Goal: Information Seeking & Learning: Learn about a topic

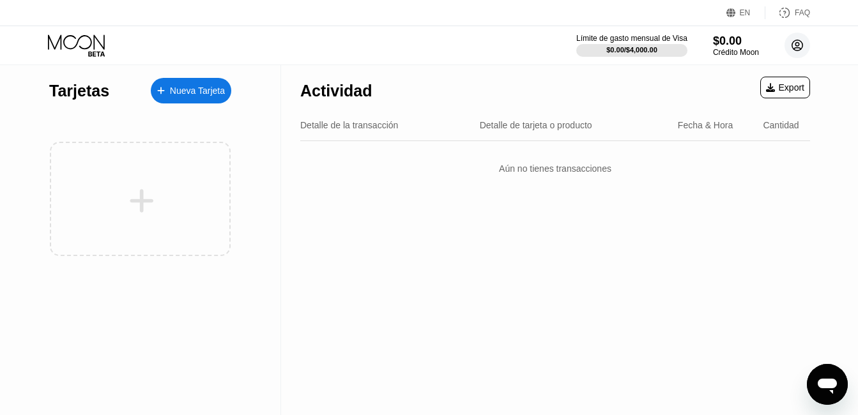
click at [794, 41] on icon at bounding box center [797, 45] width 11 height 11
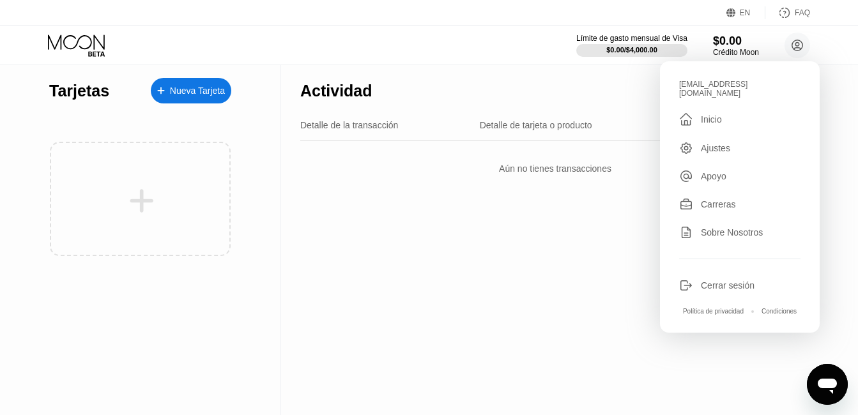
click at [733, 280] on div "Cerrar sesión" at bounding box center [727, 285] width 54 height 10
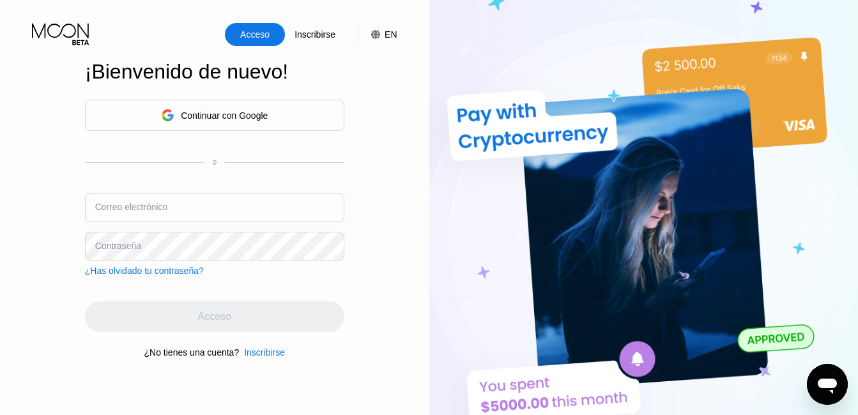
click at [148, 199] on div "Correo electrónico" at bounding box center [214, 212] width 259 height 38
type input "guanajaycuba95@gmail.com"
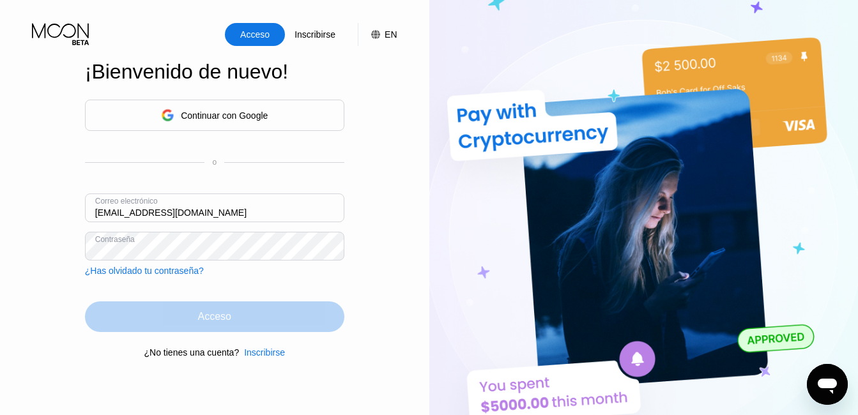
click at [283, 318] on div "Acceso" at bounding box center [214, 316] width 259 height 31
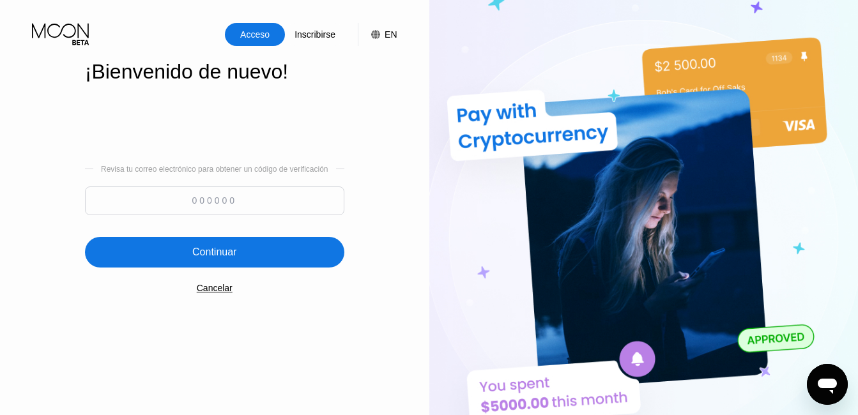
click at [216, 198] on input at bounding box center [214, 200] width 259 height 29
type input "670023"
click at [224, 244] on div "Continuar" at bounding box center [214, 252] width 259 height 31
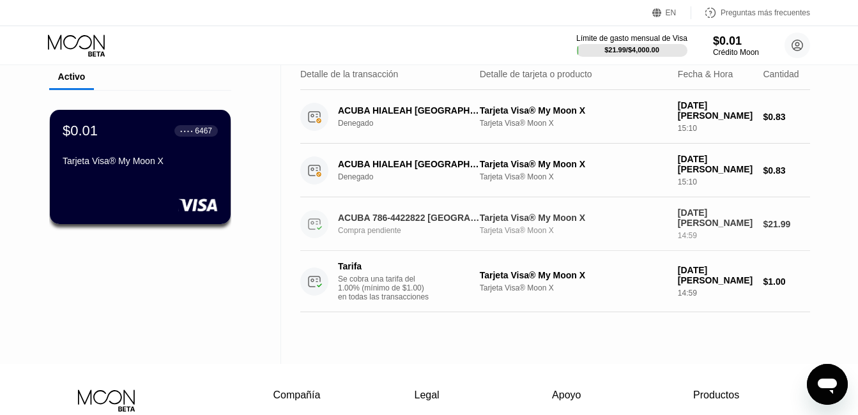
scroll to position [64, 0]
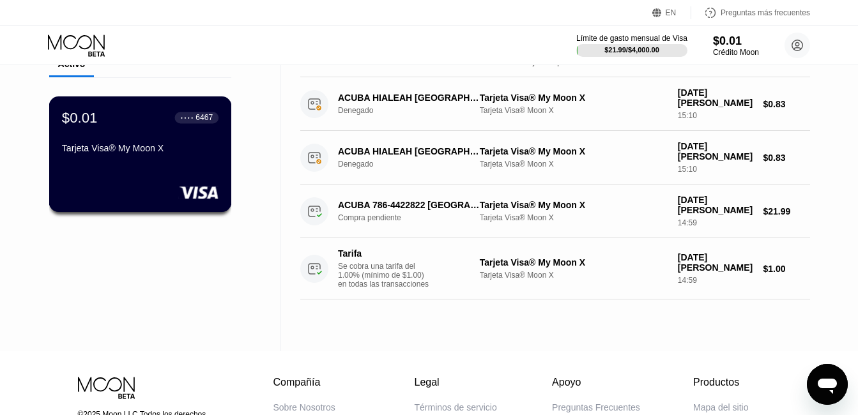
click at [130, 158] on div "Tarjeta Visa® My Moon X" at bounding box center [140, 150] width 156 height 15
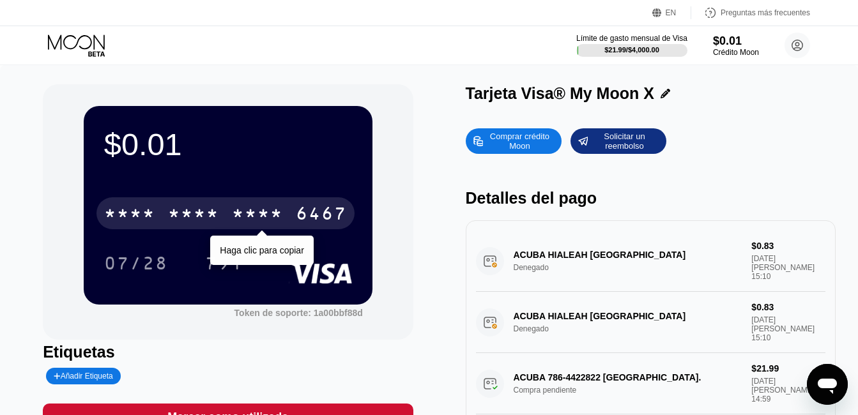
click at [248, 215] on div "* * * *" at bounding box center [257, 215] width 51 height 20
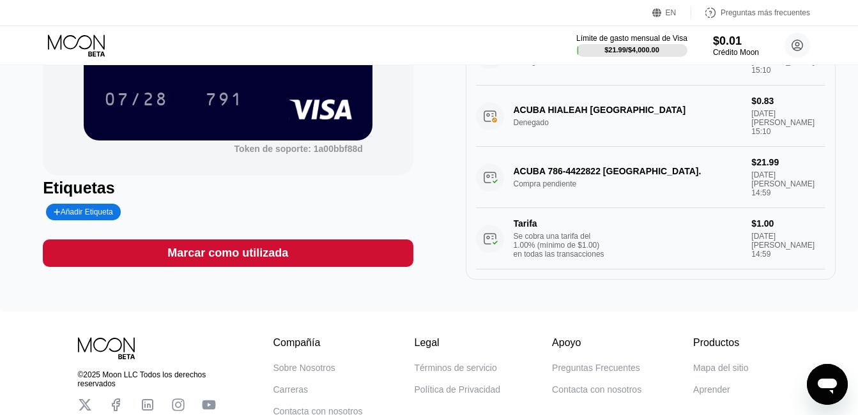
scroll to position [192, 0]
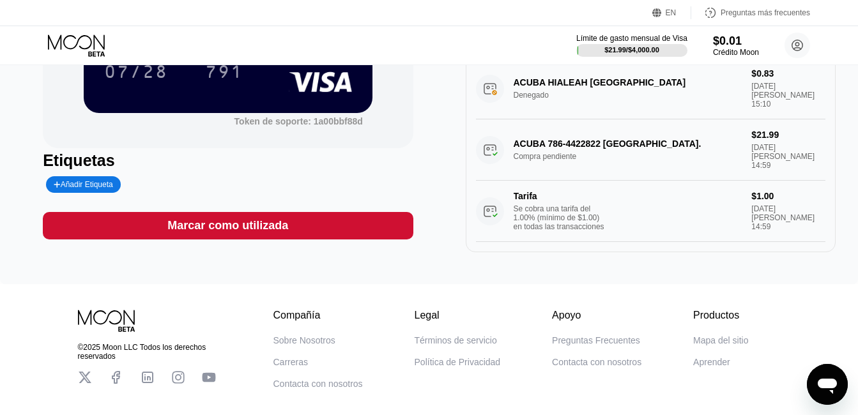
click at [524, 204] on div "Se cobra una tarifa del 1.00% (mínimo de $1.00) en todas las transacciones" at bounding box center [561, 217] width 96 height 27
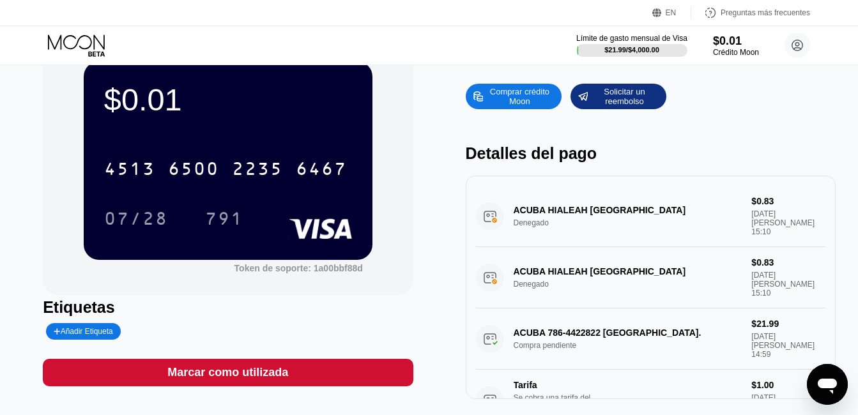
scroll to position [64, 0]
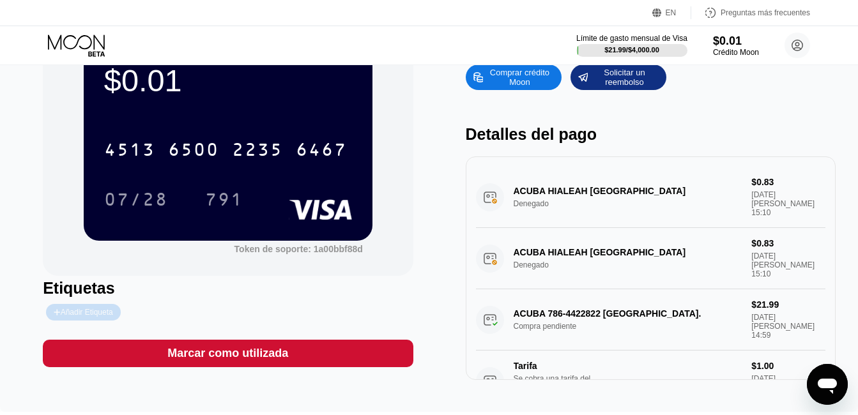
click at [94, 316] on font "Añadir Etiqueta" at bounding box center [87, 312] width 52 height 9
type input "Daniel Fabian Quesada"
click at [158, 315] on icon at bounding box center [161, 312] width 7 height 5
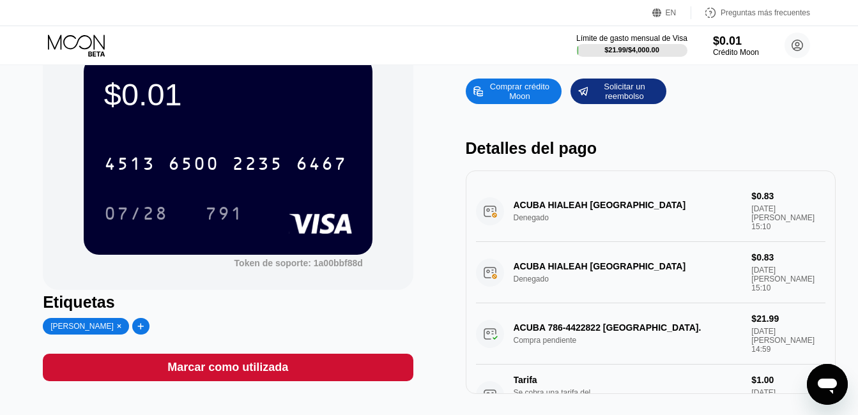
scroll to position [0, 0]
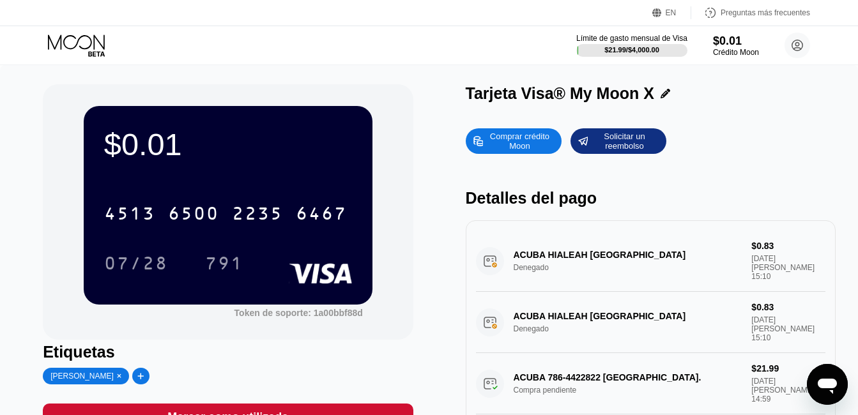
click at [778, 15] on div "Preguntas más frecuentes" at bounding box center [764, 12] width 89 height 9
click at [799, 44] on circle at bounding box center [797, 46] width 26 height 26
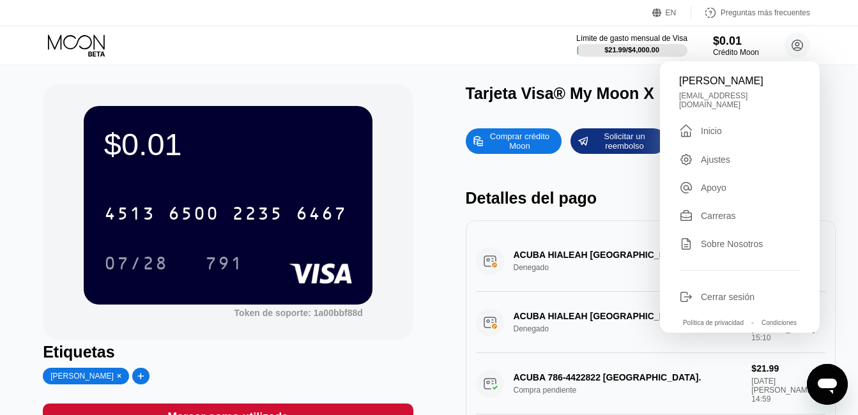
click at [712, 126] on div "Inicio" at bounding box center [710, 131] width 21 height 10
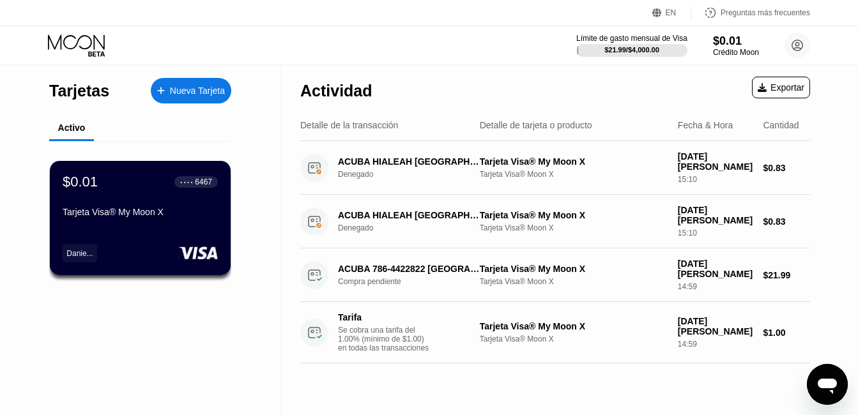
click at [788, 86] on font "Exportar" at bounding box center [787, 87] width 34 height 10
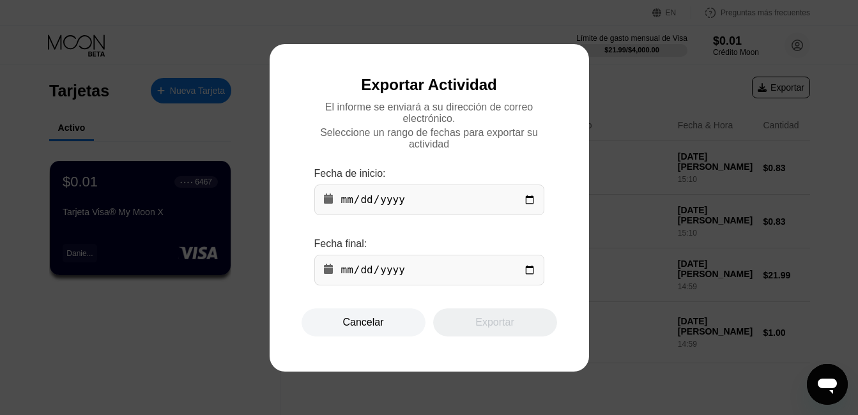
click at [433, 213] on input "date" at bounding box center [429, 200] width 230 height 31
click at [533, 203] on input "date" at bounding box center [429, 200] width 230 height 31
type input "2025-08-19"
click at [391, 280] on input "date" at bounding box center [429, 270] width 230 height 31
click at [529, 279] on input "date" at bounding box center [429, 270] width 230 height 31
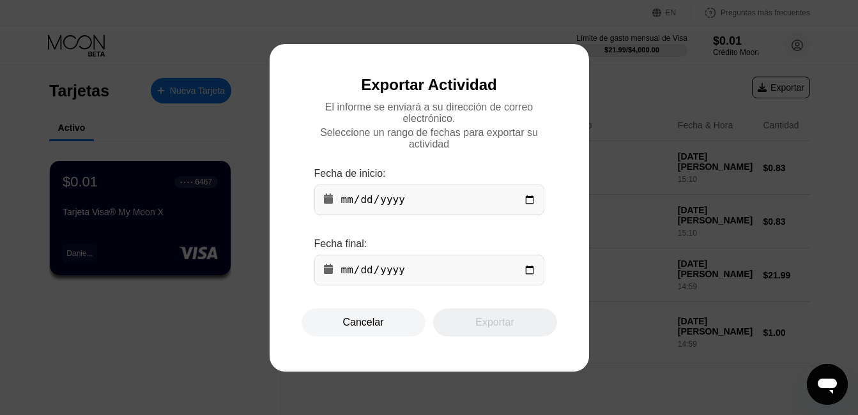
type input "2025-08-19"
click at [485, 329] on div "Exportar" at bounding box center [494, 322] width 38 height 13
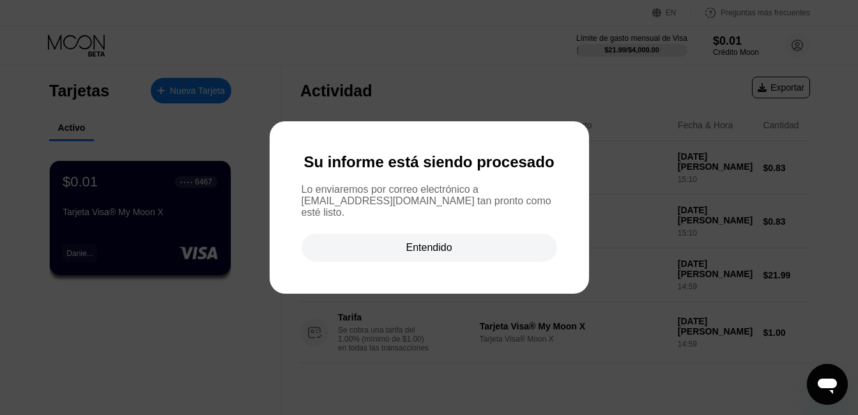
click at [477, 250] on div "Entendido" at bounding box center [428, 248] width 255 height 28
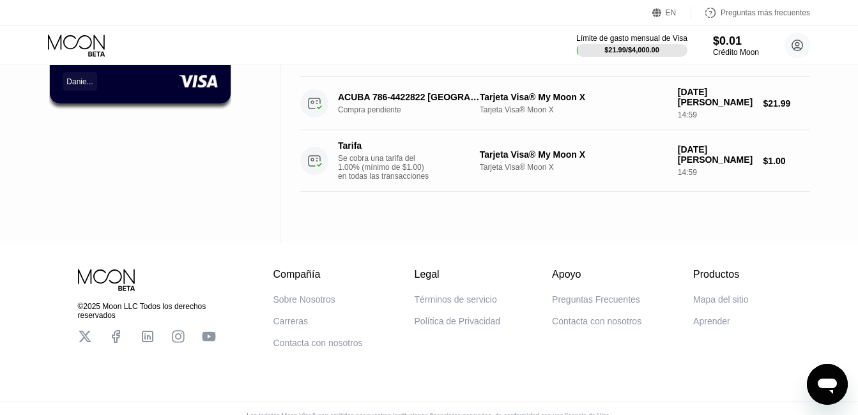
scroll to position [196, 0]
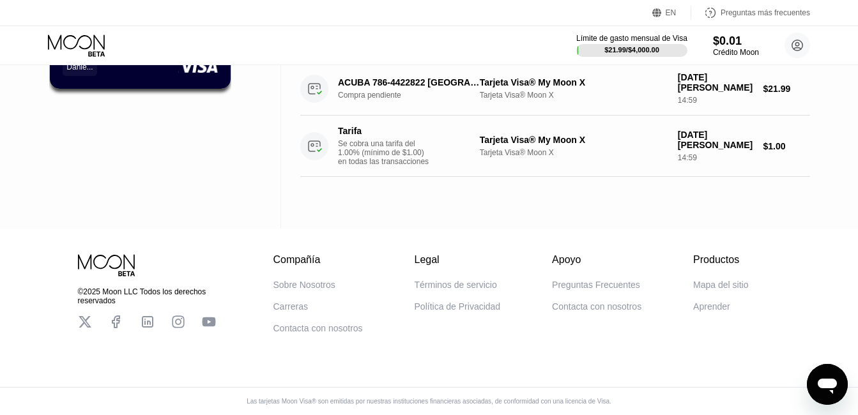
click at [719, 305] on div "Aprender" at bounding box center [711, 306] width 37 height 10
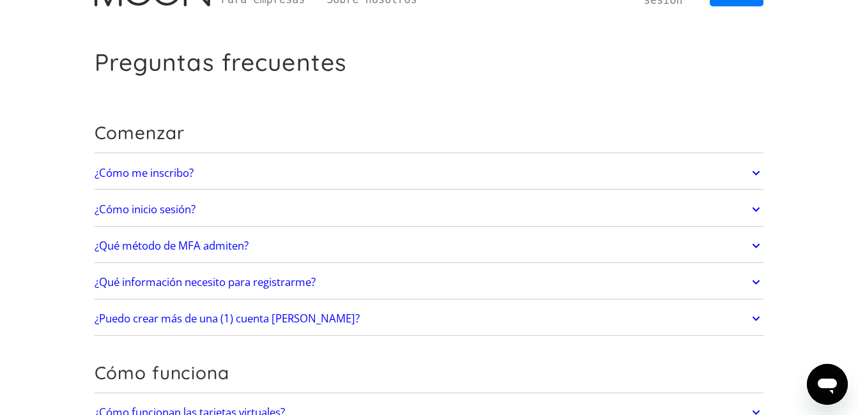
scroll to position [64, 0]
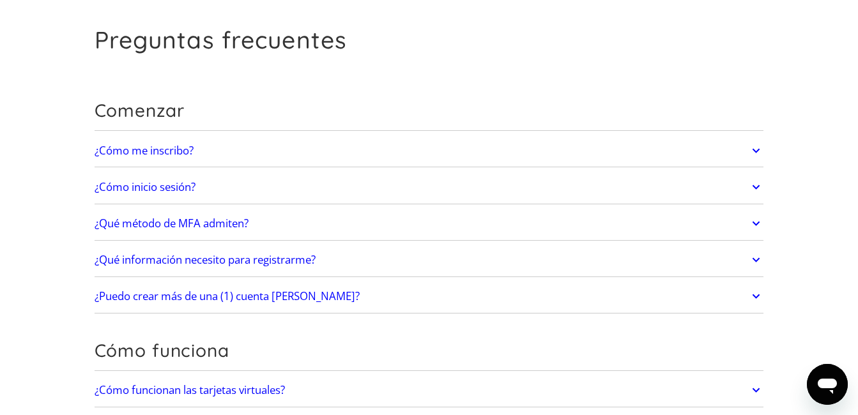
click at [743, 227] on link "¿Qué método de MFA admiten?" at bounding box center [429, 223] width 669 height 27
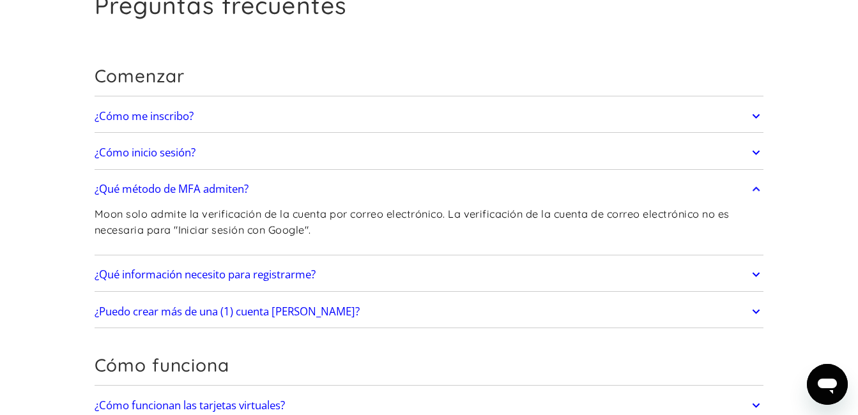
scroll to position [192, 0]
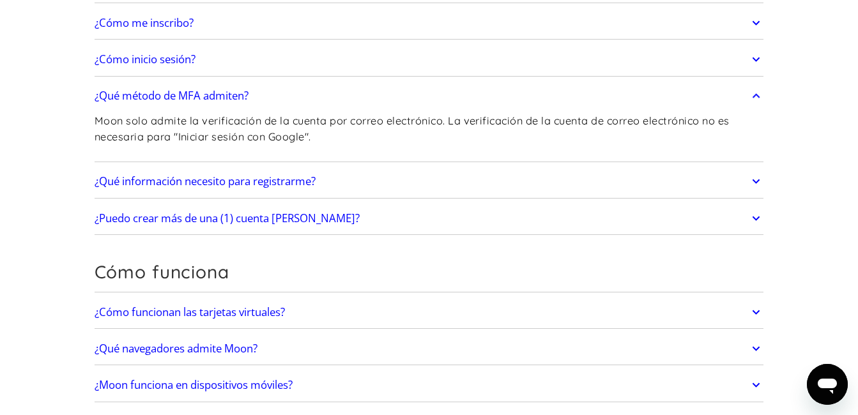
click at [753, 183] on icon at bounding box center [755, 181] width 15 height 23
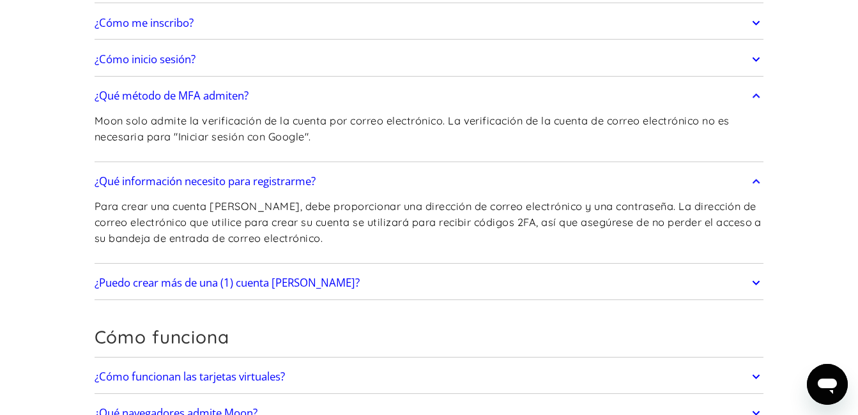
click at [745, 277] on link "¿Puedo crear más de una (1) cuenta de Moon?" at bounding box center [429, 282] width 669 height 27
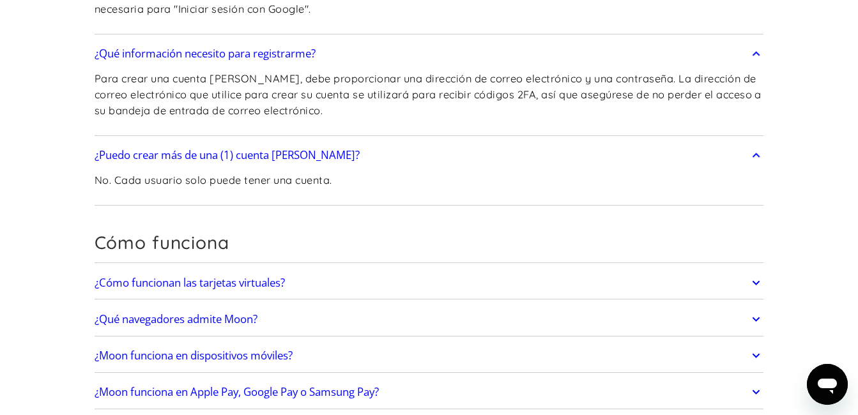
scroll to position [383, 0]
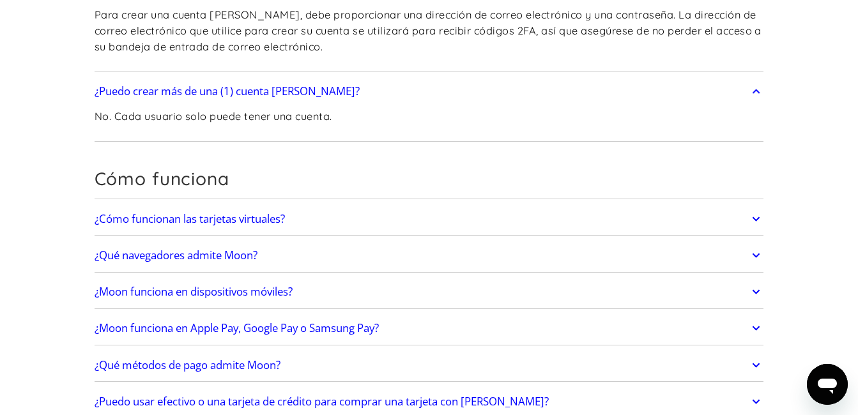
click at [752, 216] on icon at bounding box center [755, 219] width 15 height 23
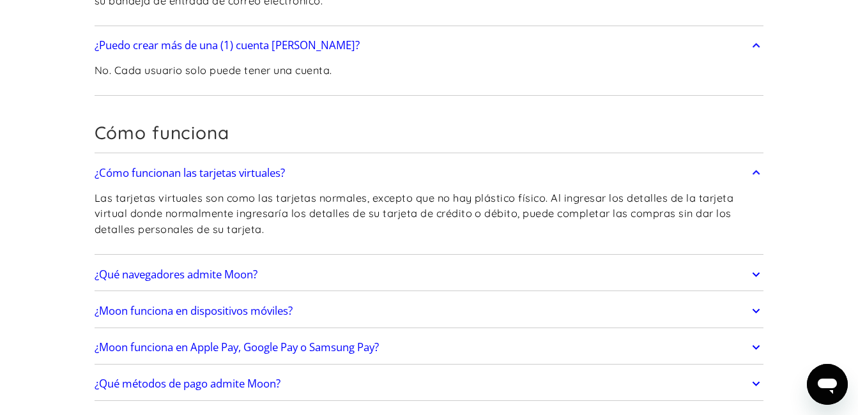
scroll to position [447, 0]
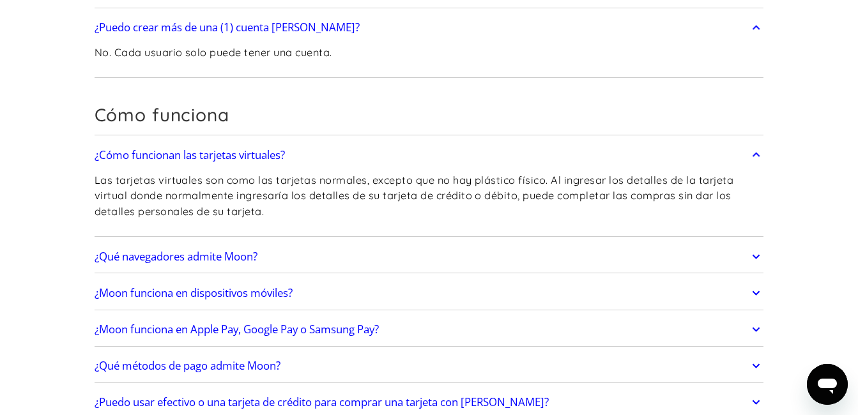
click at [752, 255] on icon at bounding box center [755, 256] width 15 height 23
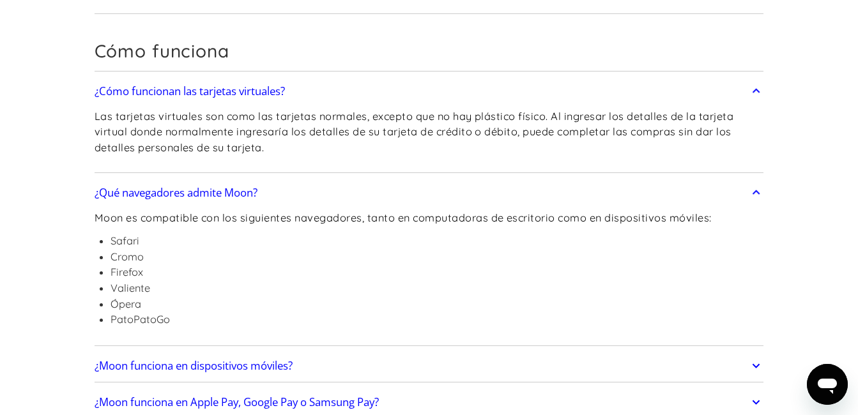
scroll to position [575, 0]
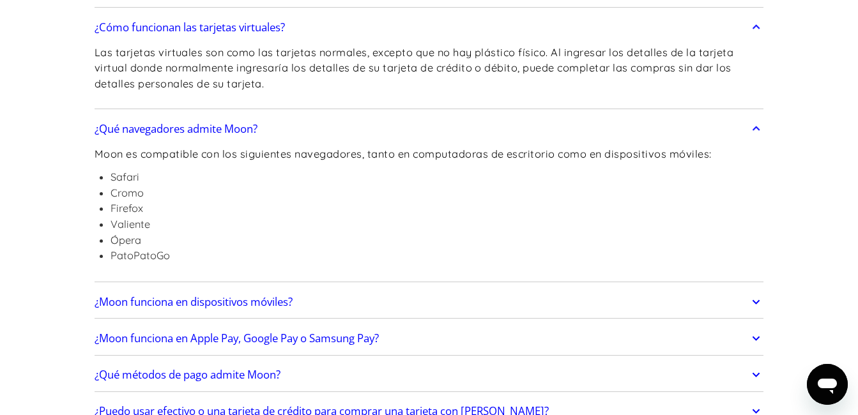
click at [754, 299] on icon at bounding box center [755, 302] width 15 height 23
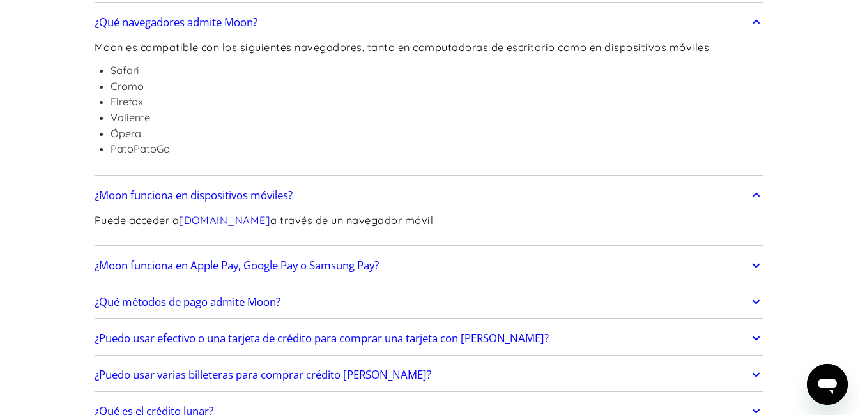
scroll to position [702, 0]
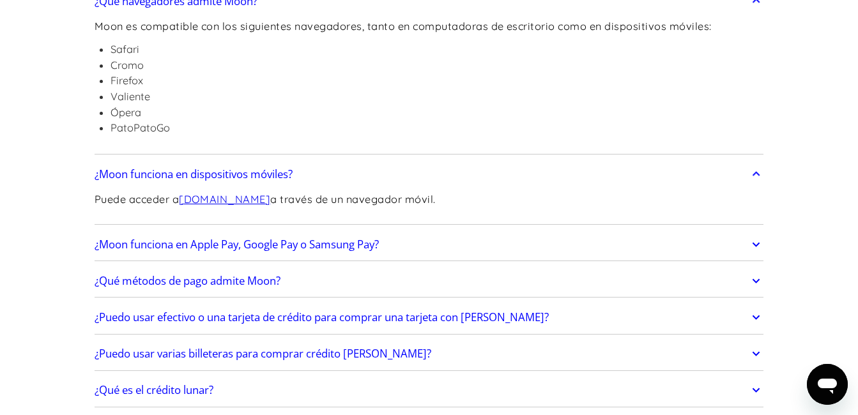
click at [756, 246] on icon at bounding box center [756, 244] width 8 height 4
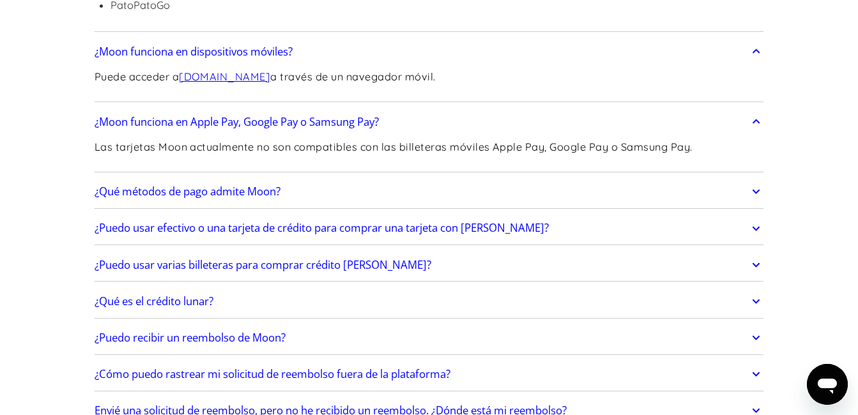
scroll to position [830, 0]
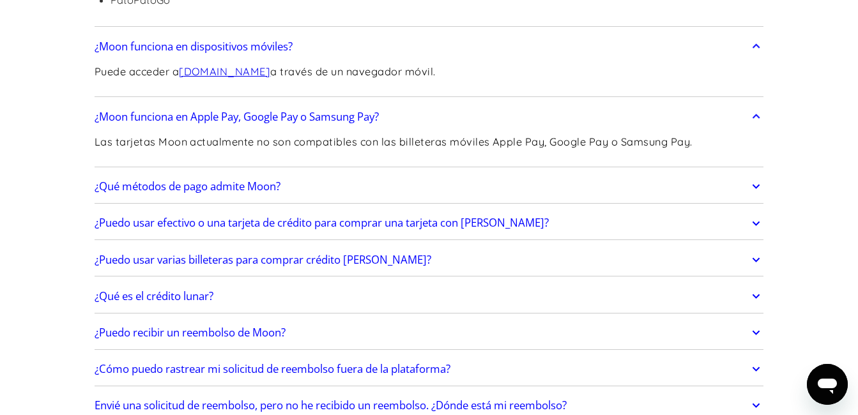
click at [761, 189] on icon at bounding box center [755, 186] width 15 height 23
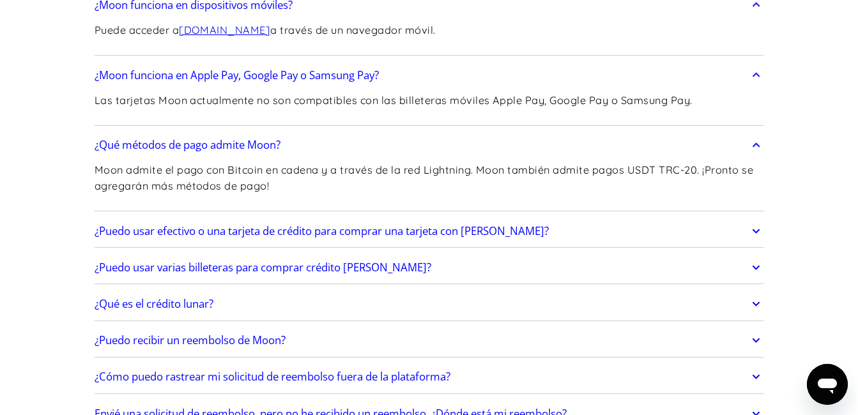
scroll to position [894, 0]
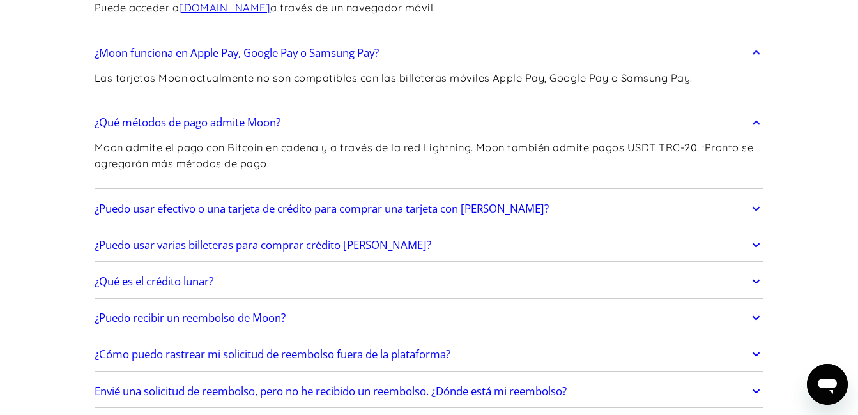
click at [759, 202] on icon at bounding box center [755, 208] width 15 height 23
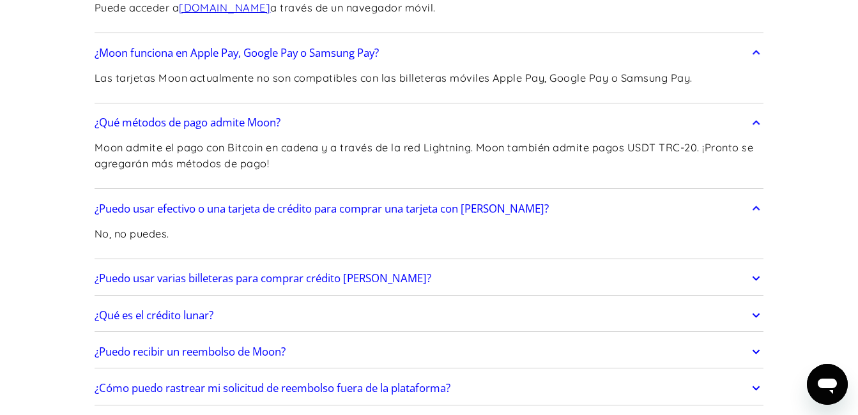
scroll to position [958, 0]
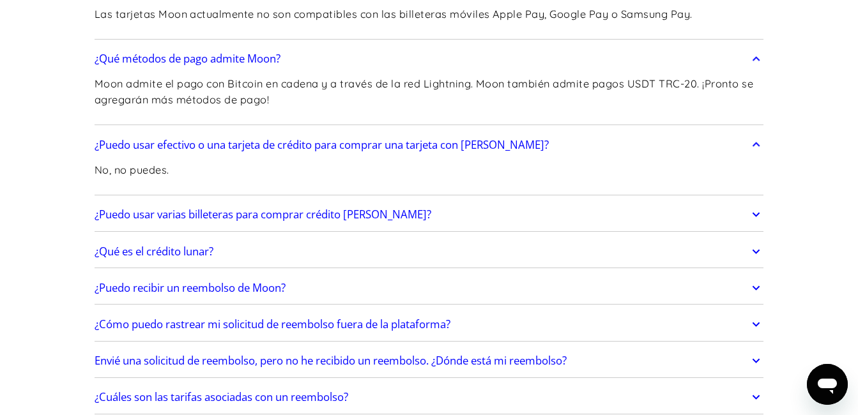
click at [759, 202] on link "¿Puedo usar varias billeteras para comprar crédito de Moon?" at bounding box center [429, 214] width 669 height 27
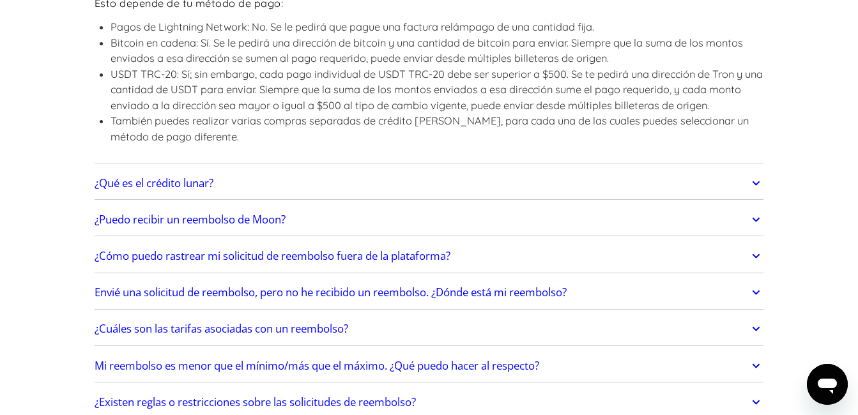
scroll to position [1213, 0]
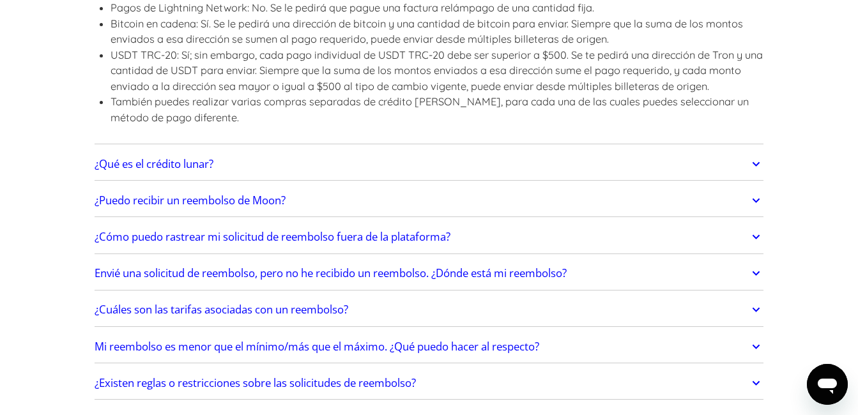
click at [755, 167] on icon at bounding box center [755, 164] width 15 height 23
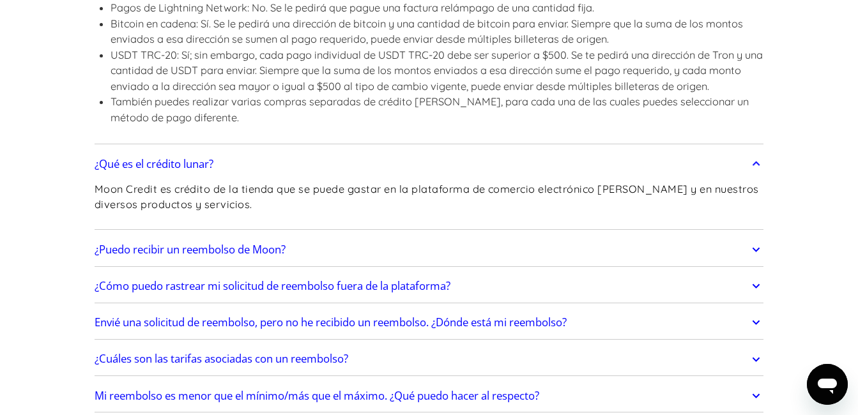
scroll to position [1277, 0]
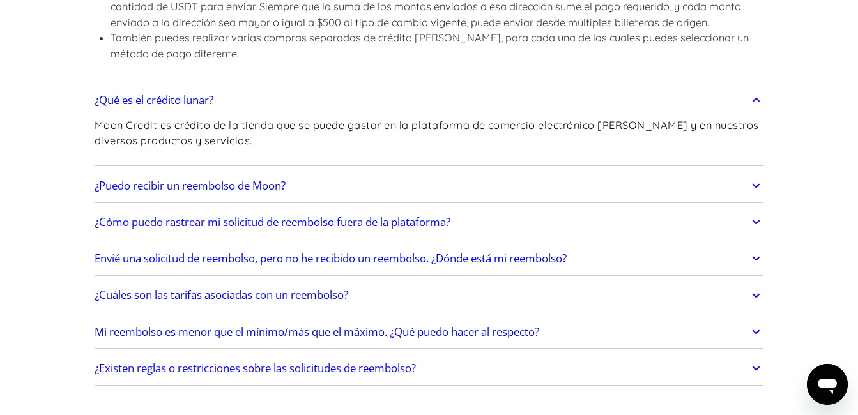
click at [741, 185] on link "¿Puedo recibir un reembolso de Moon?" at bounding box center [429, 185] width 669 height 27
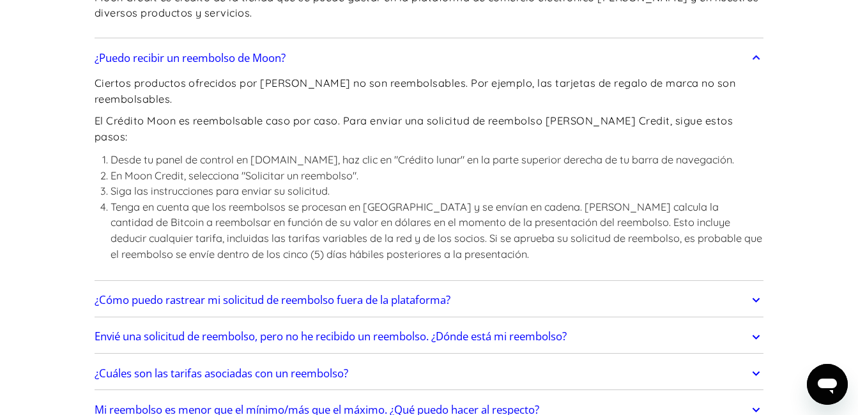
scroll to position [1469, 0]
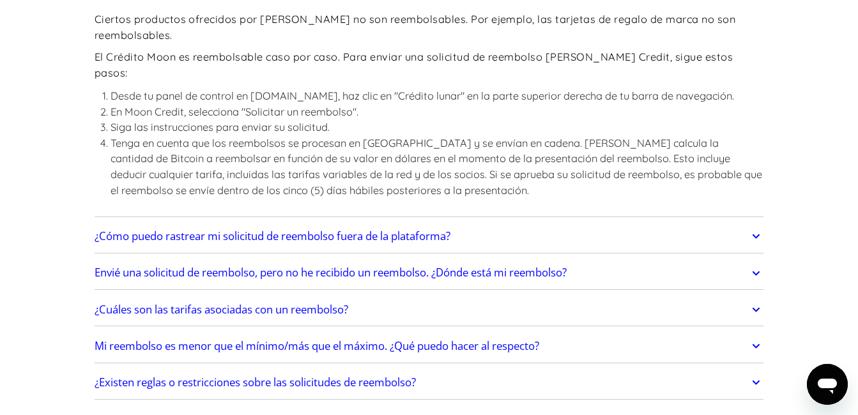
click at [681, 223] on link "¿Cómo puedo rastrear mi solicitud de reembolso fuera de la plataforma?" at bounding box center [429, 236] width 669 height 27
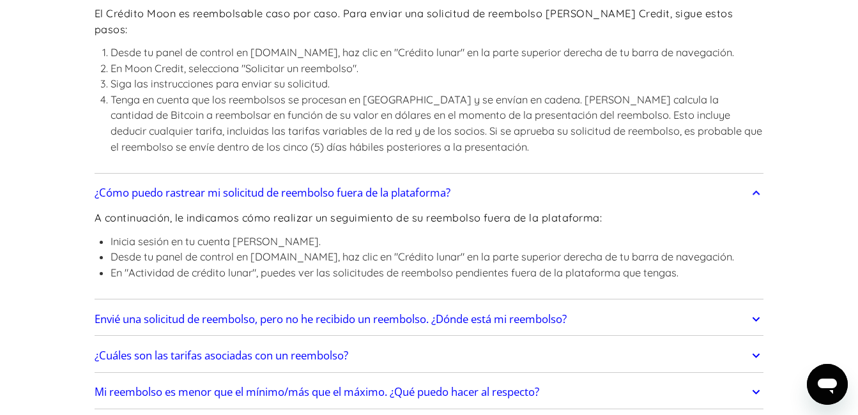
scroll to position [1532, 0]
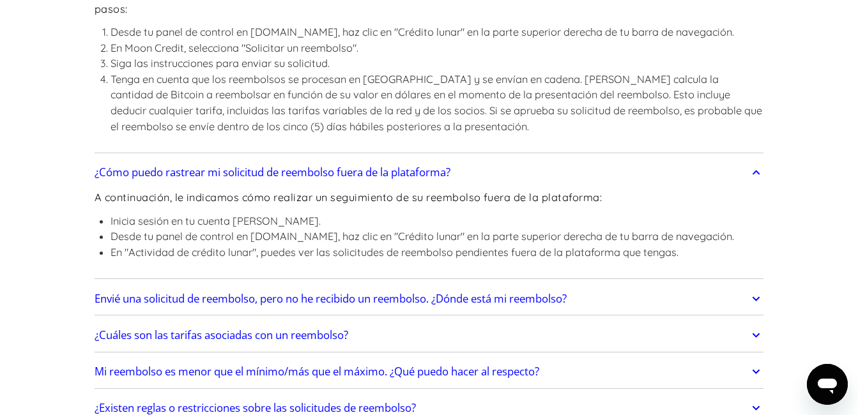
click at [717, 243] on div "A continuación, le indicamos cómo realizar un seguimiento de su reembolso fuera…" at bounding box center [414, 230] width 639 height 89
click at [606, 322] on link "¿Cuáles son las tarifas asociadas con un reembolso?" at bounding box center [429, 335] width 669 height 27
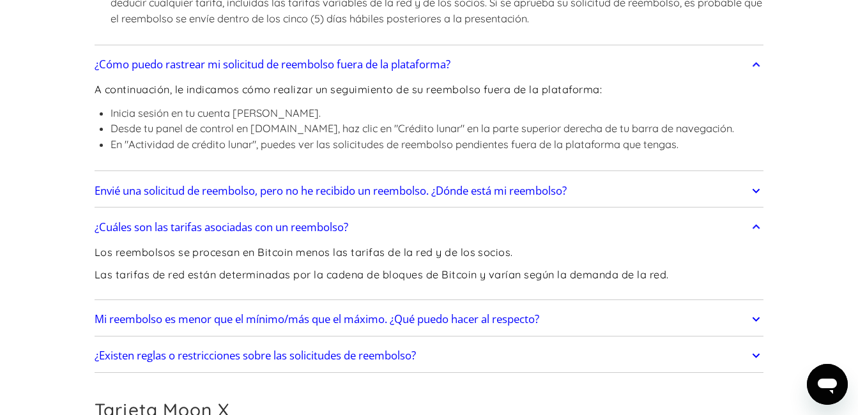
scroll to position [1660, 0]
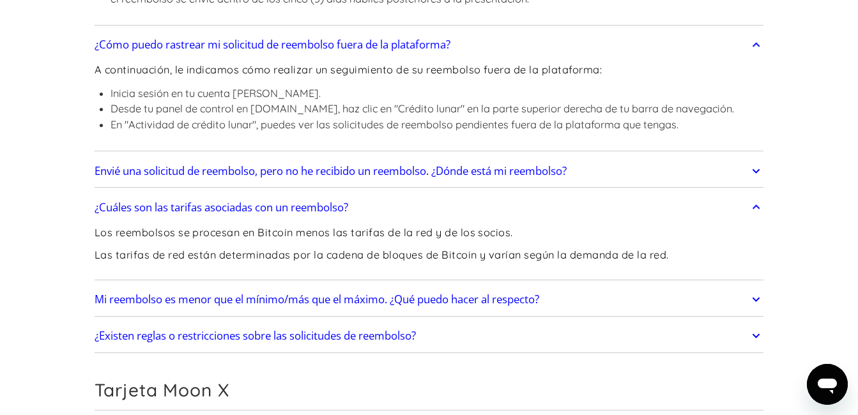
click at [610, 286] on link "Mi reembolso es menor que el mínimo/más que el máximo. ¿Qué puedo hacer al resp…" at bounding box center [429, 299] width 669 height 27
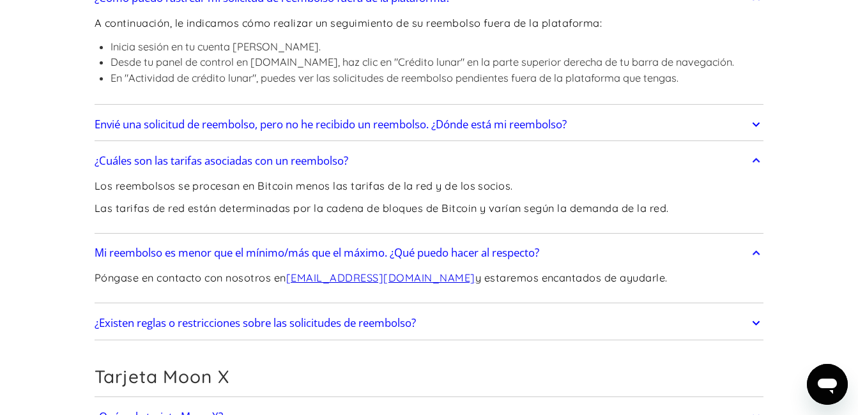
scroll to position [1724, 0]
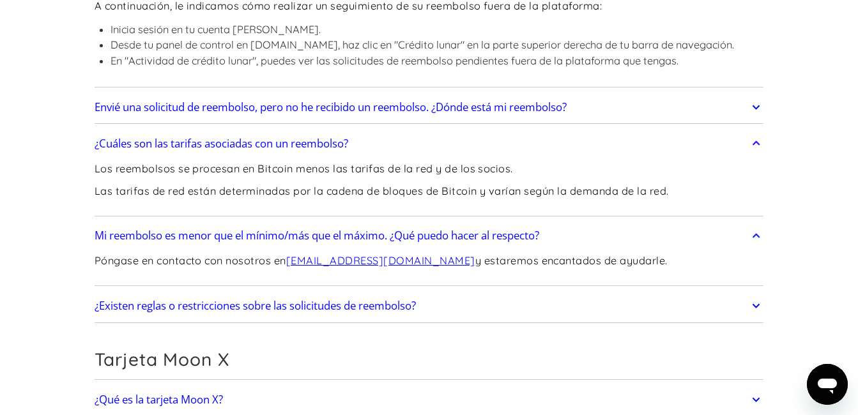
click at [610, 292] on link "¿Existen reglas o restricciones sobre las solicitudes de reembolso?" at bounding box center [429, 305] width 669 height 27
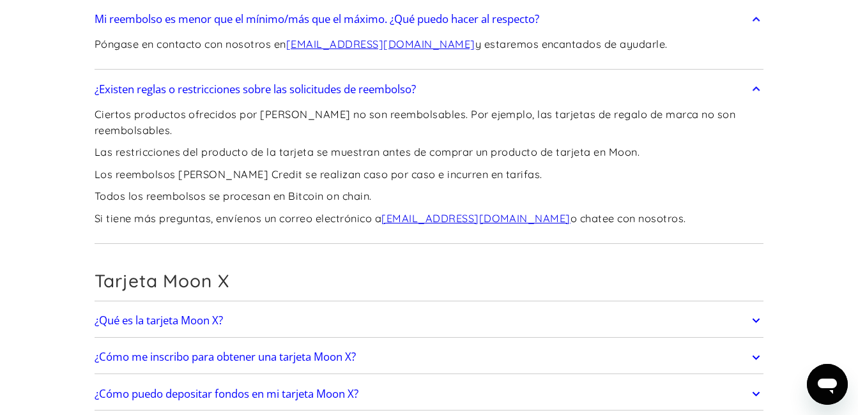
scroll to position [1979, 0]
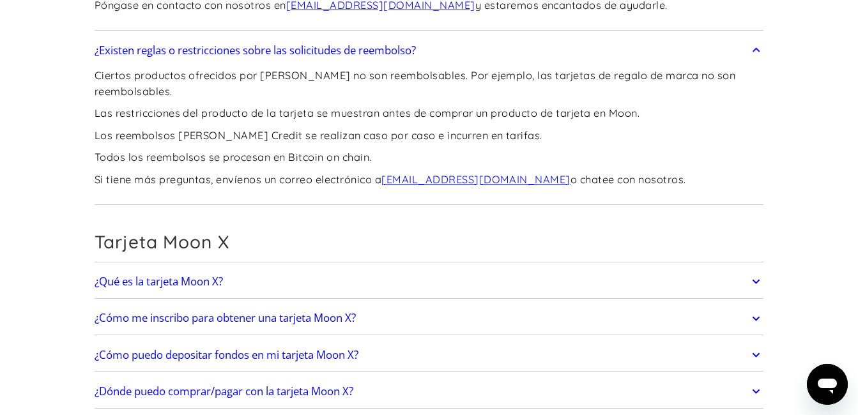
click at [626, 268] on link "¿Qué es la tarjeta Moon X?" at bounding box center [429, 281] width 669 height 27
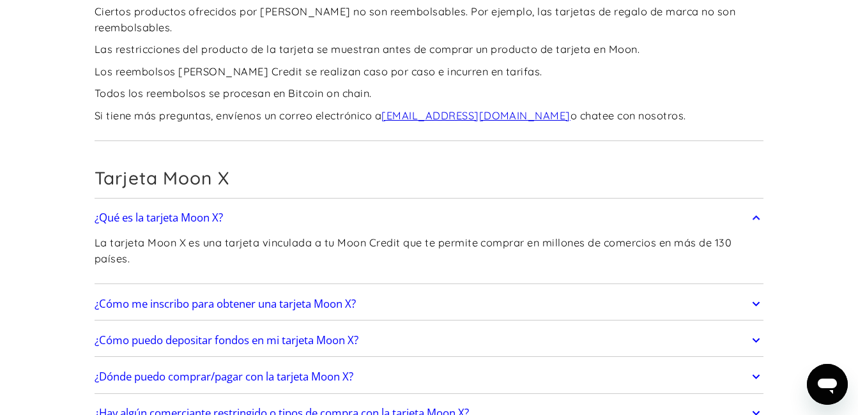
scroll to position [2107, 0]
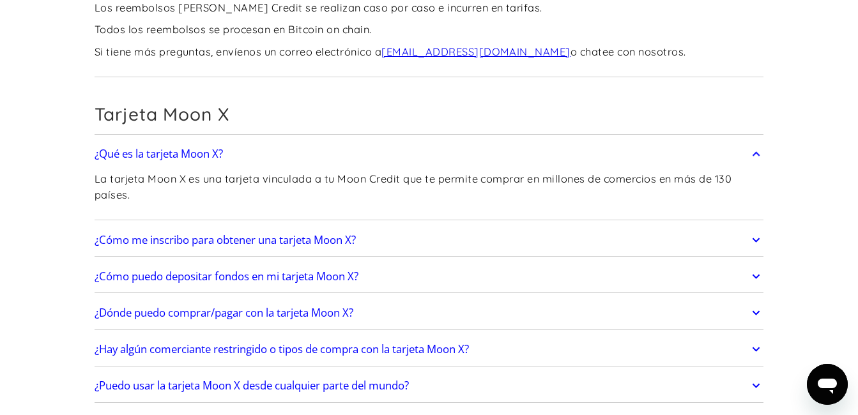
click at [617, 227] on link "¿Cómo me inscribo para obtener una tarjeta Moon X?" at bounding box center [429, 240] width 669 height 27
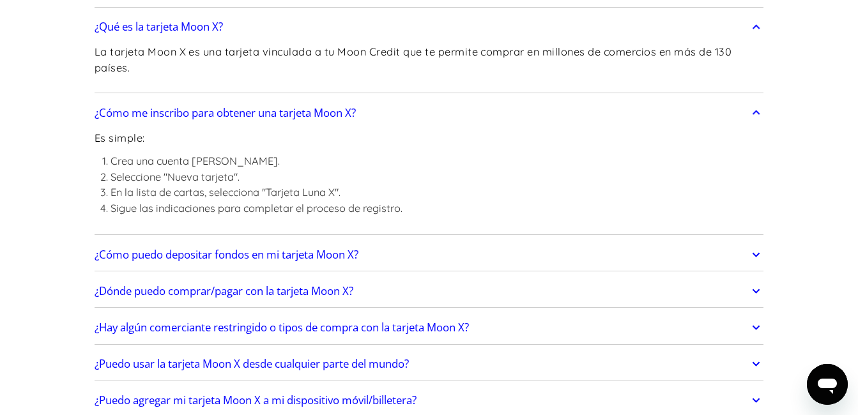
scroll to position [2235, 0]
click at [459, 277] on link "¿Dónde puedo comprar/pagar con la tarjeta Moon X?" at bounding box center [429, 290] width 669 height 27
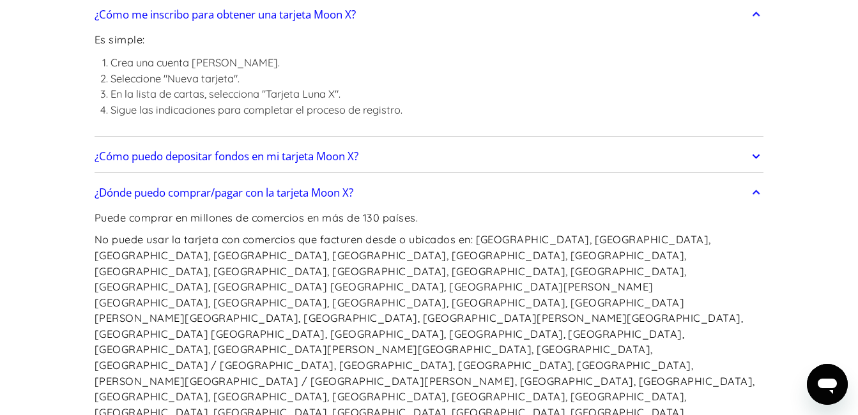
scroll to position [2363, 0]
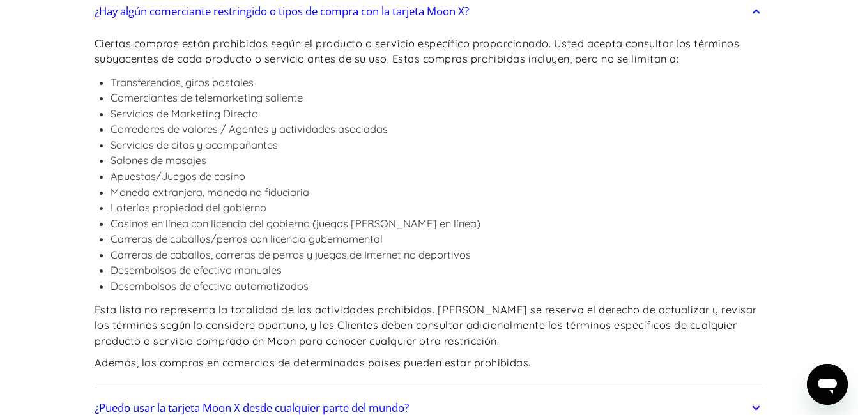
scroll to position [2937, 0]
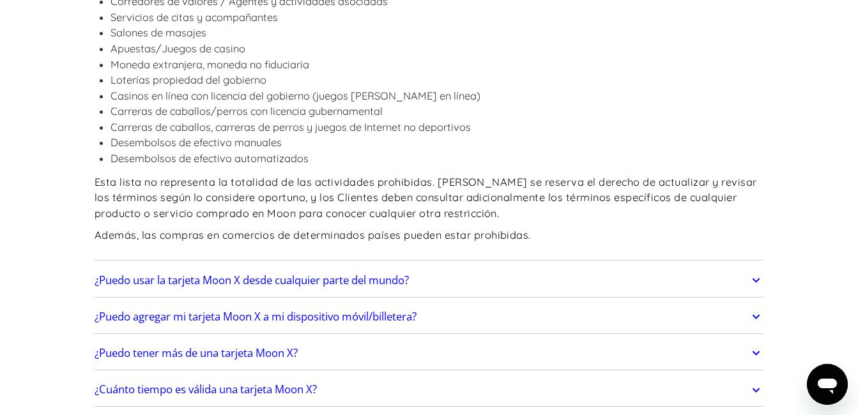
click at [490, 267] on link "¿Puedo usar la tarjeta Moon X desde cualquier parte del mundo?" at bounding box center [429, 280] width 669 height 27
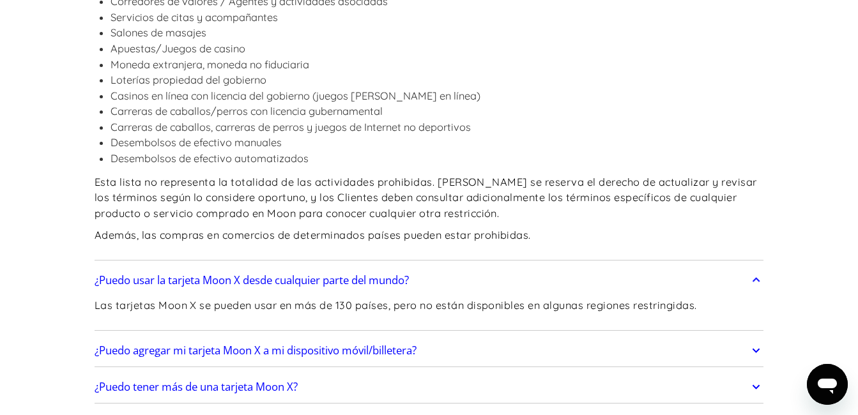
click at [506, 337] on link "¿Puedo agregar mi tarjeta Moon X a mi dispositivo móvil/billetera?" at bounding box center [429, 350] width 669 height 27
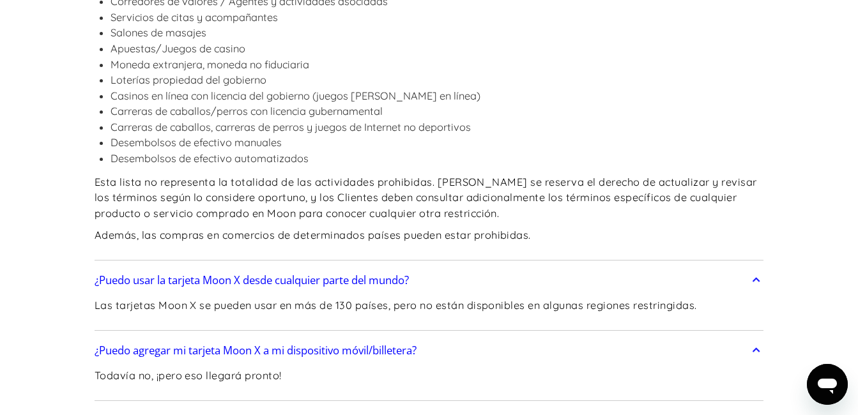
scroll to position [3001, 0]
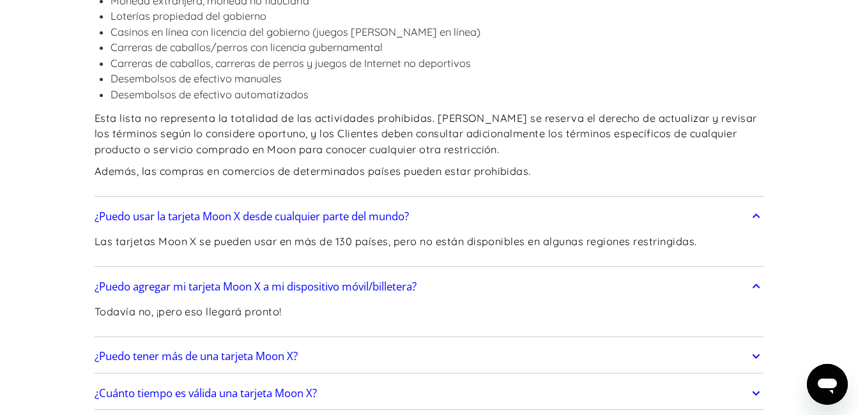
click at [507, 343] on link "¿Puedo tener más de una tarjeta Moon X?" at bounding box center [429, 356] width 669 height 27
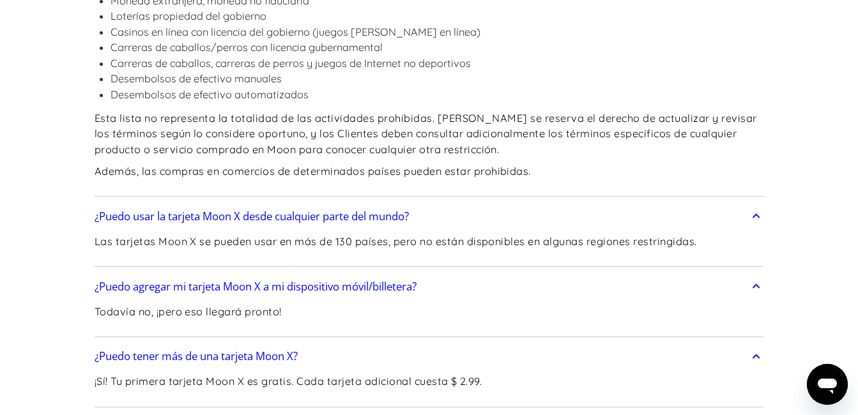
scroll to position [3065, 0]
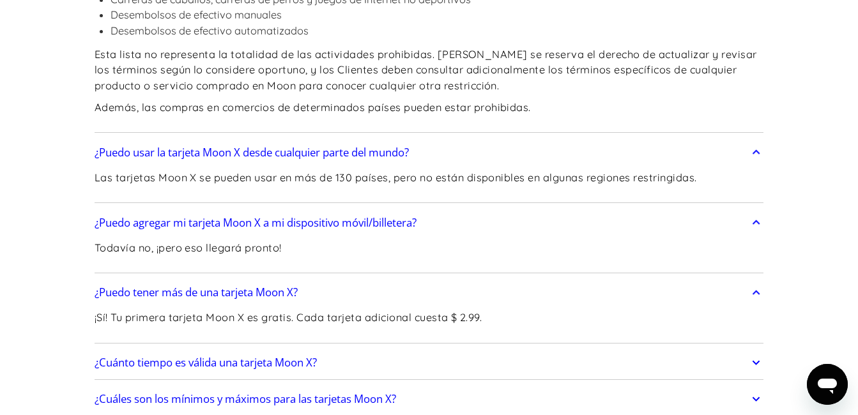
click at [507, 349] on link "¿Cuánto tiempo es válida una tarjeta Moon X?" at bounding box center [429, 362] width 669 height 27
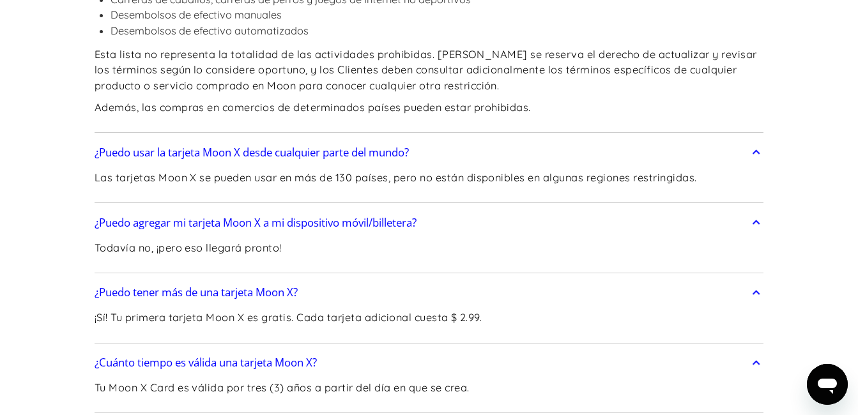
scroll to position [3129, 0]
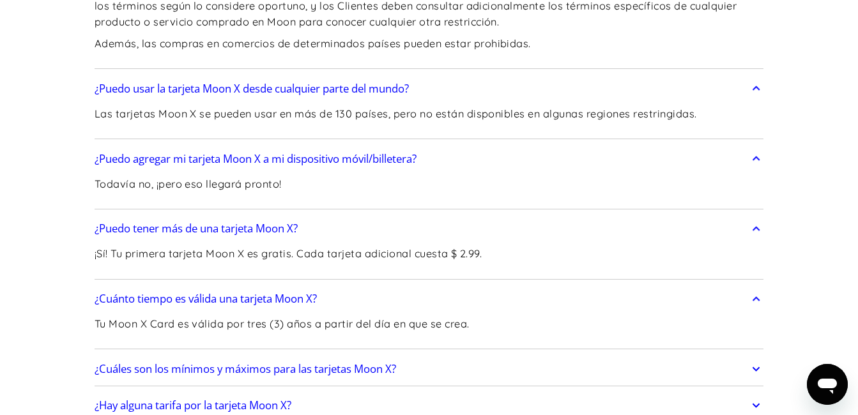
click at [509, 352] on div "¿Cuáles son los mínimos y máximos para las tarjetas Moon X? Puedes gastar hasta…" at bounding box center [429, 368] width 669 height 33
click at [509, 356] on link "¿Cuáles son los mínimos y máximos para las tarjetas Moon X?" at bounding box center [429, 369] width 669 height 27
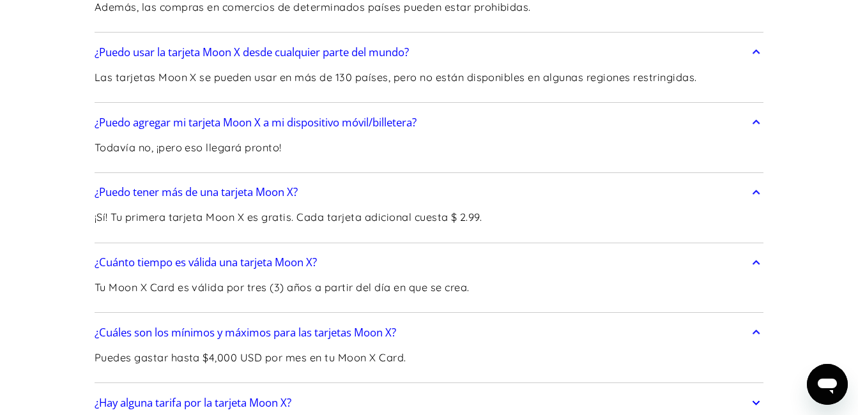
scroll to position [3193, 0]
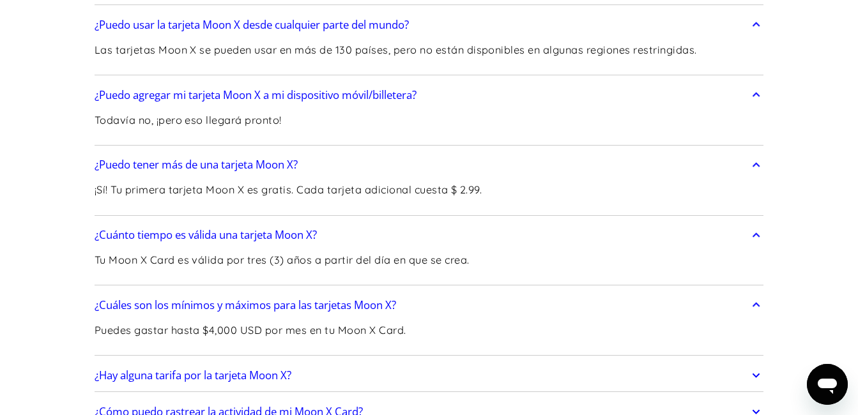
click at [509, 359] on div "¿Hay alguna tarifa por la tarjeta Moon X? La tarjeta Moon X se puede gastar en …" at bounding box center [429, 375] width 669 height 33
click at [506, 362] on link "¿Hay alguna tarifa por la tarjeta Moon X?" at bounding box center [429, 375] width 669 height 27
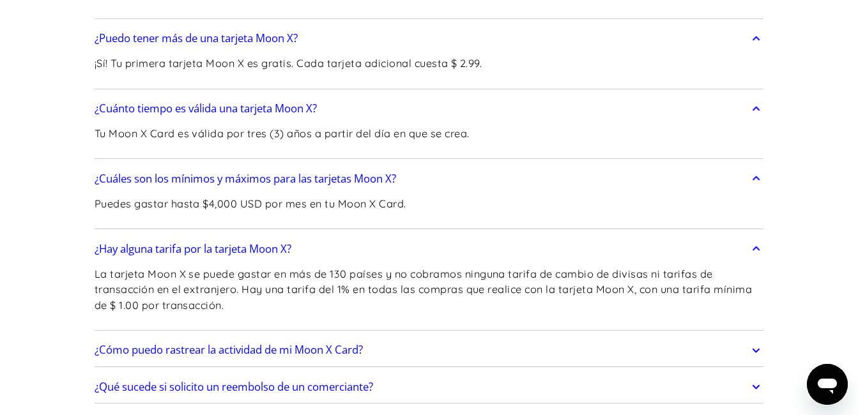
scroll to position [3320, 0]
click at [520, 336] on link "¿Cómo puedo rastrear la actividad de mi Moon X Card?" at bounding box center [429, 349] width 669 height 27
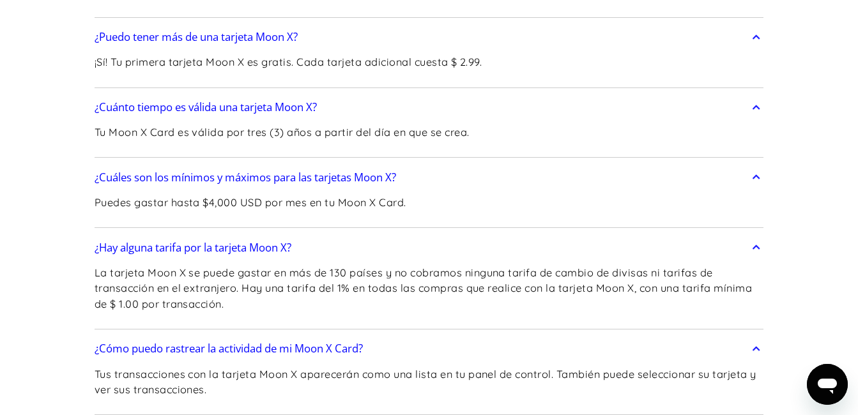
scroll to position [3384, 0]
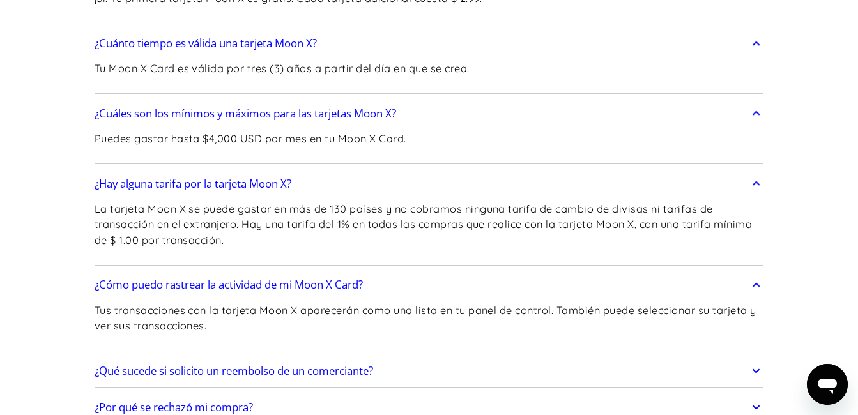
click at [536, 358] on link "¿Qué sucede si solicito un reembolso de un comerciante?" at bounding box center [429, 371] width 669 height 27
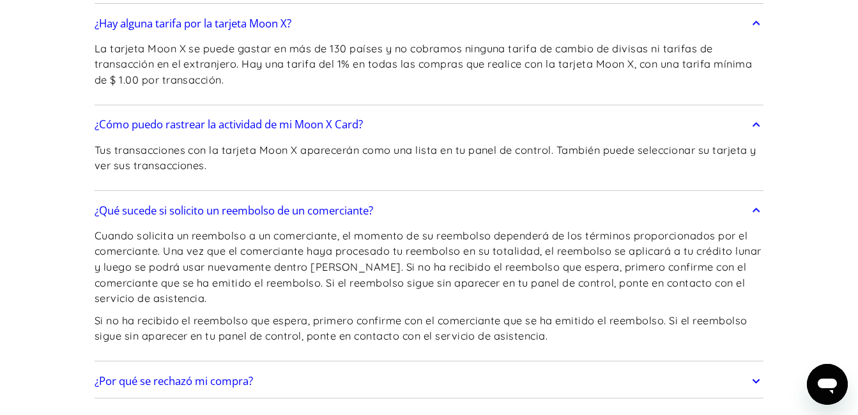
scroll to position [3576, 0]
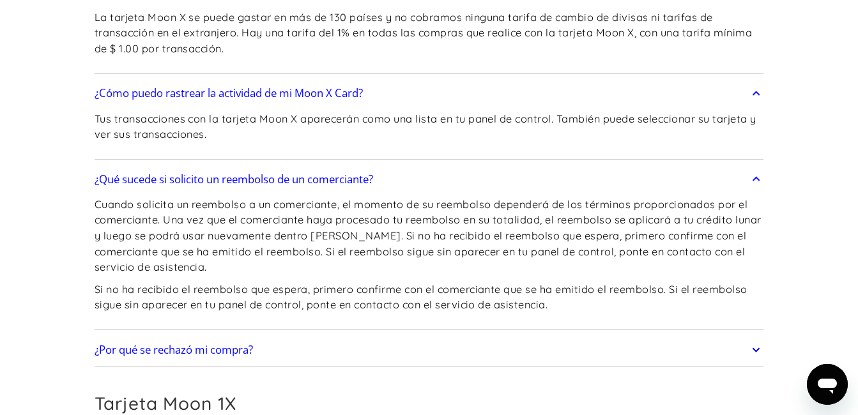
click at [547, 337] on link "¿Por qué se rechazó mi compra?" at bounding box center [429, 350] width 669 height 27
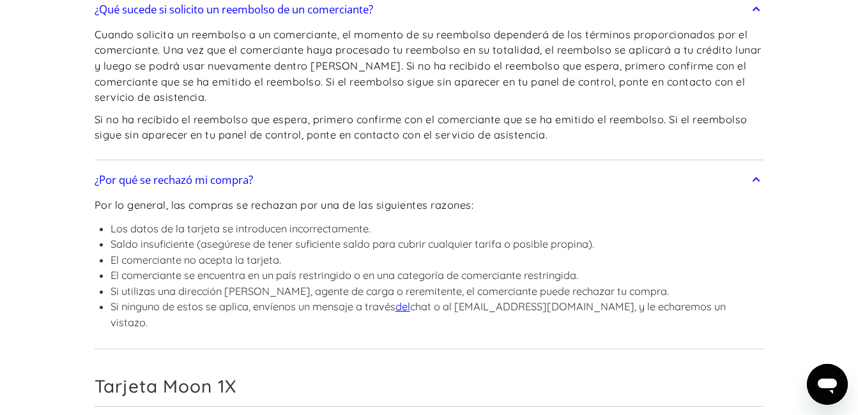
scroll to position [3767, 0]
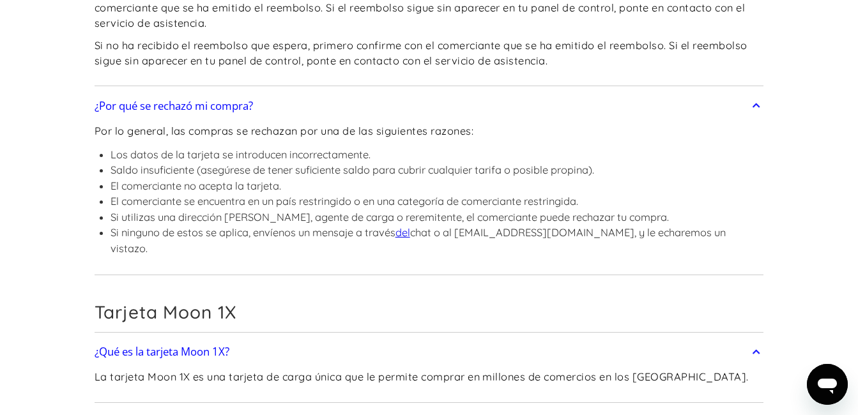
scroll to position [3959, 0]
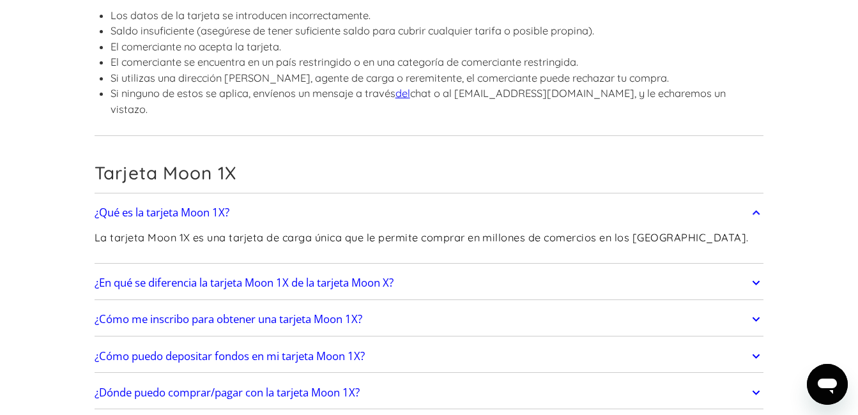
click at [442, 269] on link "¿En qué se diferencia la tarjeta Moon 1X de la tarjeta Moon X?" at bounding box center [429, 282] width 669 height 27
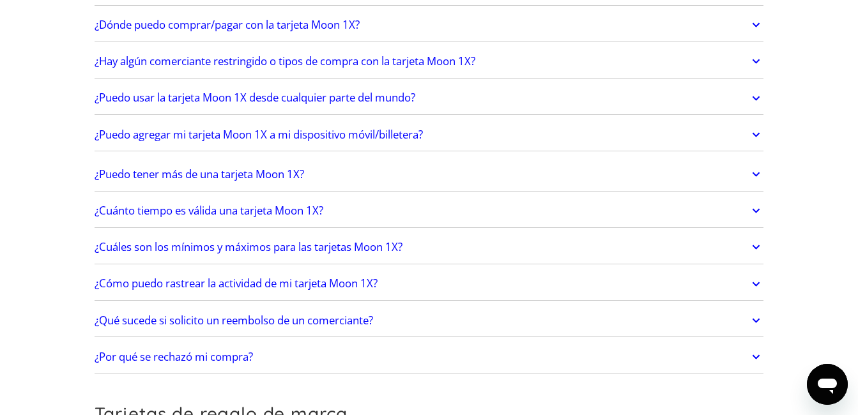
scroll to position [4342, 0]
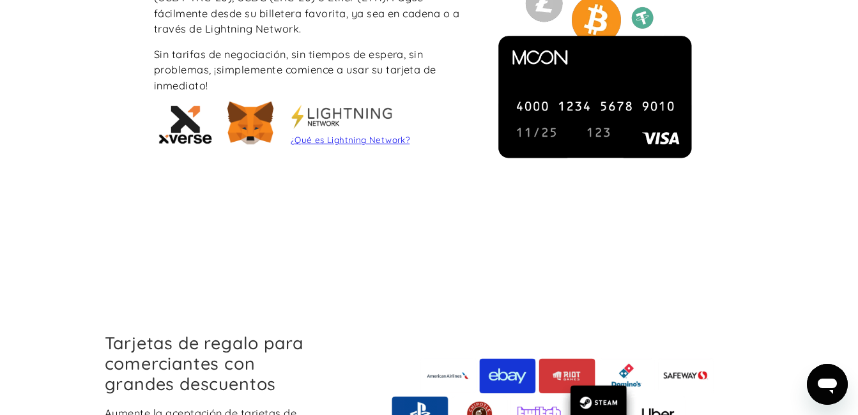
scroll to position [1405, 0]
